Goal: Find specific page/section: Find specific page/section

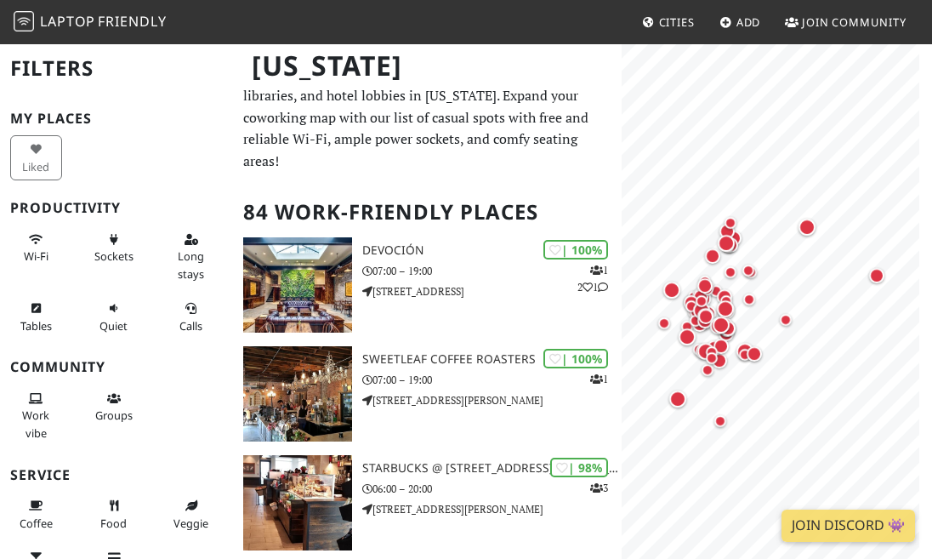
scroll to position [47, 0]
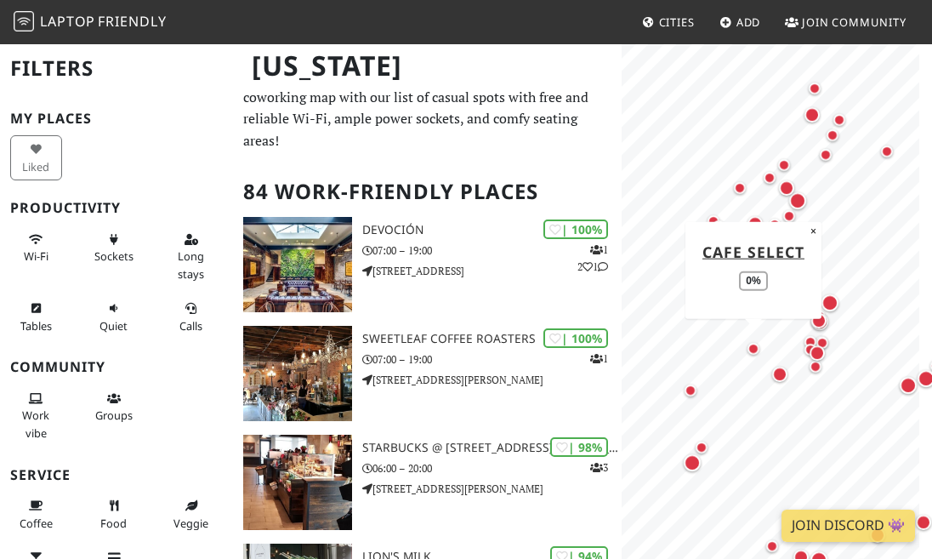
click at [752, 354] on div "Map marker" at bounding box center [754, 349] width 12 height 12
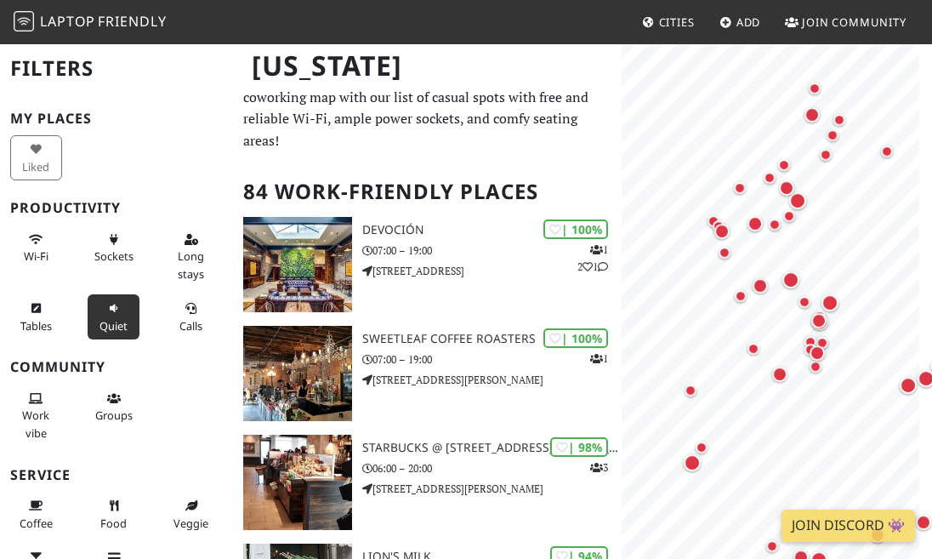
scroll to position [14, 0]
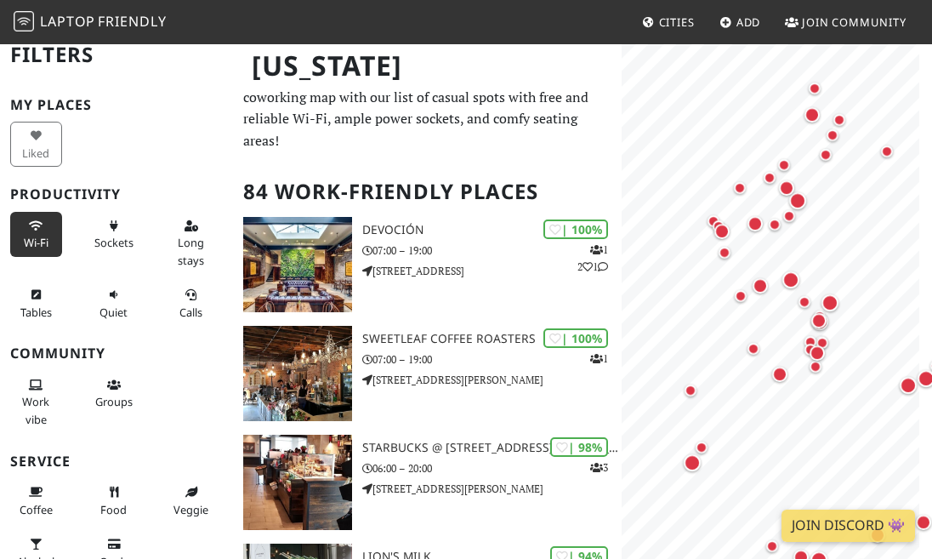
click at [29, 225] on icon at bounding box center [36, 226] width 14 height 11
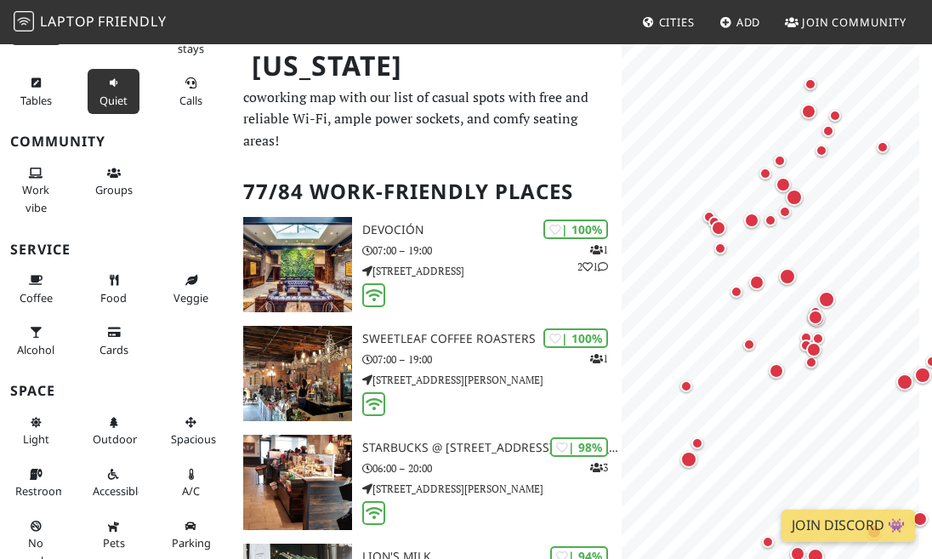
scroll to position [244, 0]
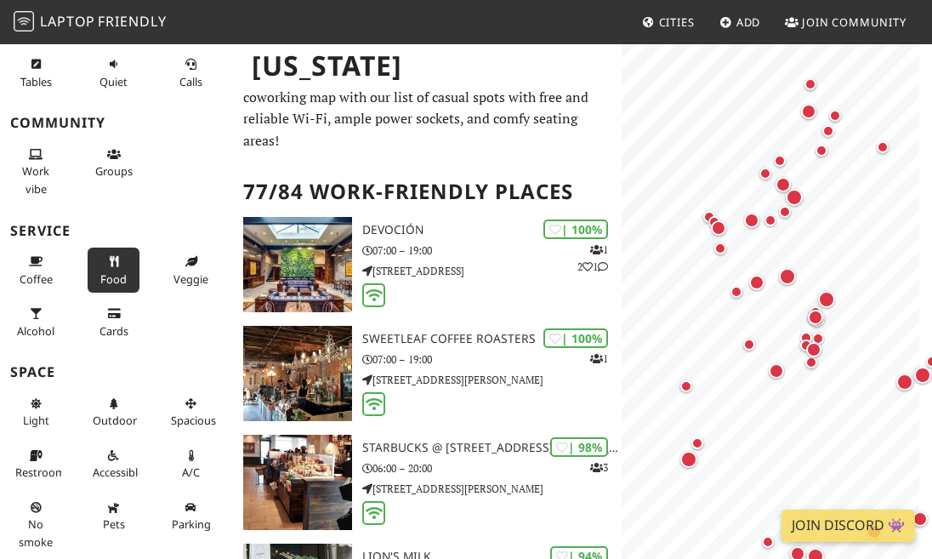
click at [92, 257] on button "Food" at bounding box center [114, 269] width 52 height 45
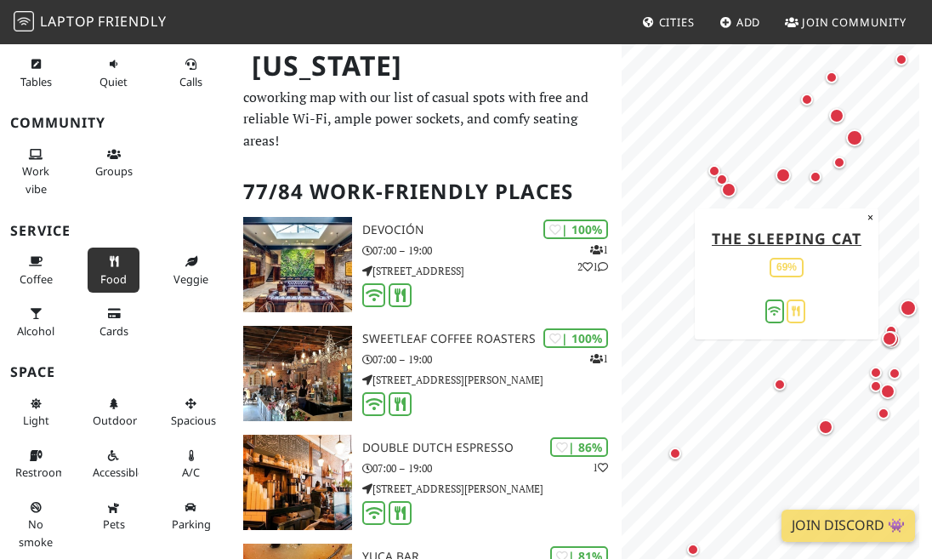
click at [784, 174] on div "Map marker" at bounding box center [783, 175] width 15 height 15
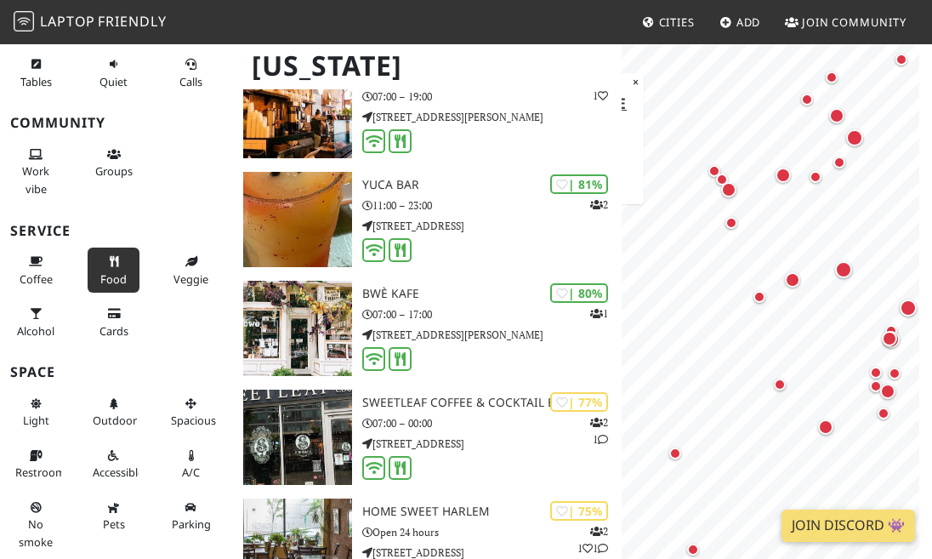
scroll to position [420, 0]
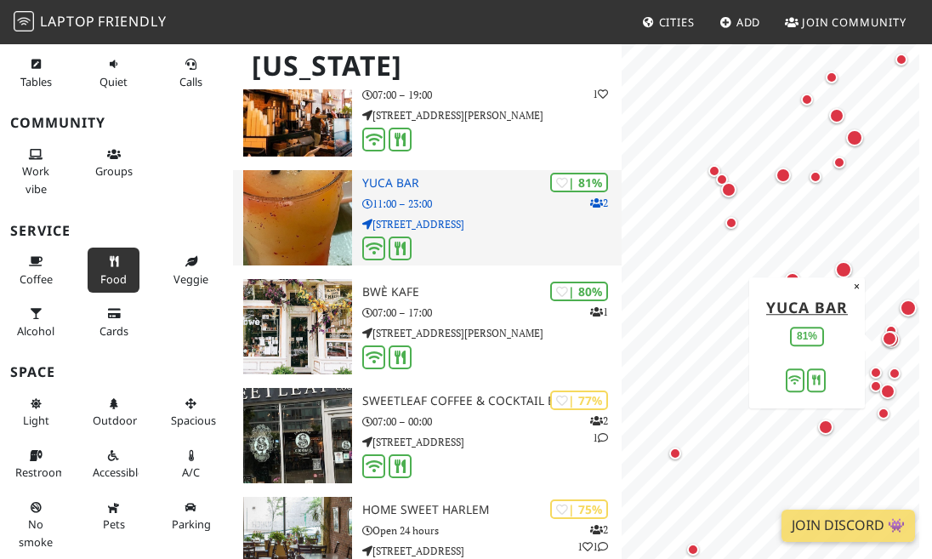
click at [427, 227] on p "111 Avenue A" at bounding box center [491, 224] width 259 height 16
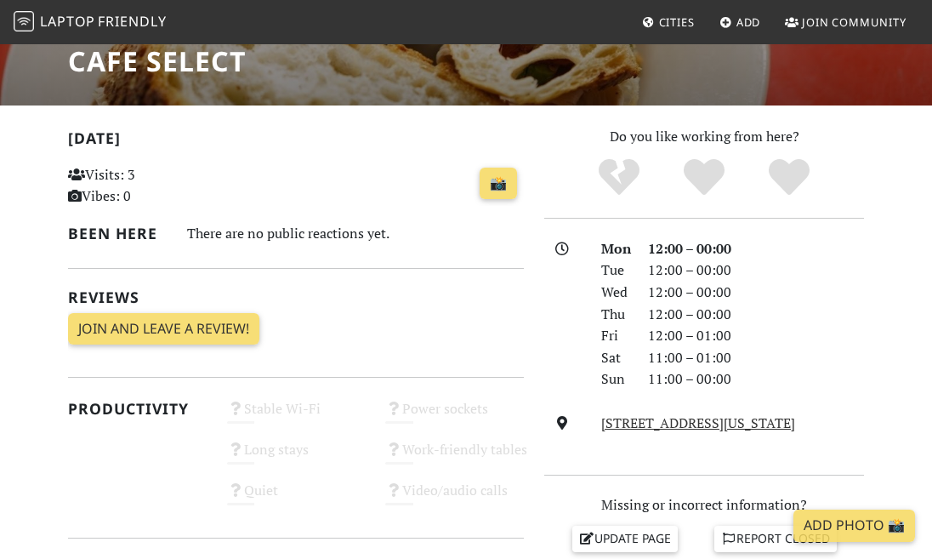
scroll to position [306, 0]
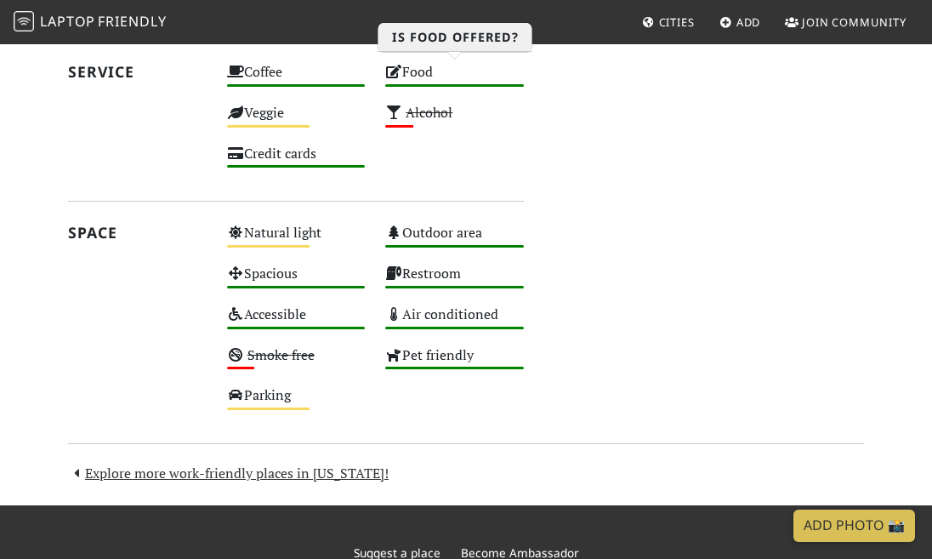
scroll to position [975, 0]
